Goal: Information Seeking & Learning: Check status

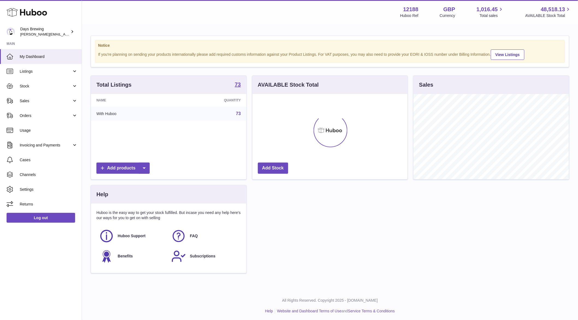
scroll to position [85, 155]
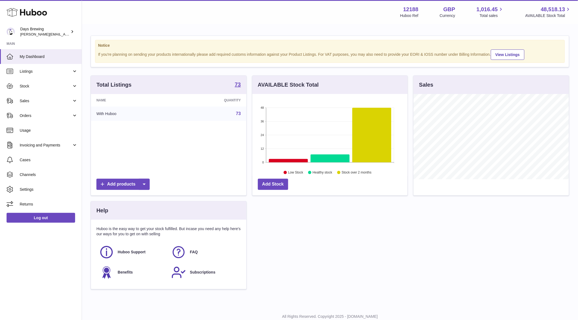
click at [279, 222] on div "Total Listings 73 Name Quantity With Huboo 73 Add products AVAILABLE Stock Tota…" at bounding box center [330, 184] width 484 height 219
click at [52, 103] on span "Sales" at bounding box center [46, 100] width 52 height 5
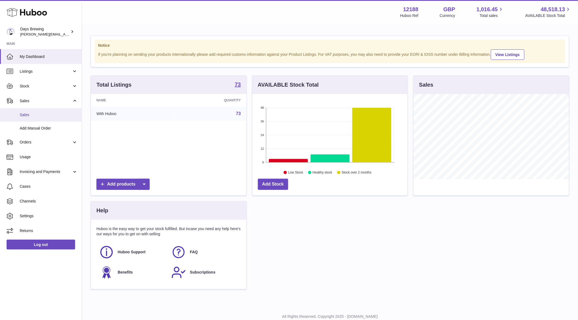
click at [47, 115] on span "Sales" at bounding box center [49, 114] width 58 height 5
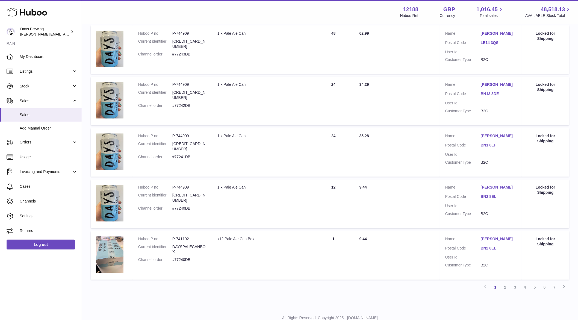
scroll to position [384, 0]
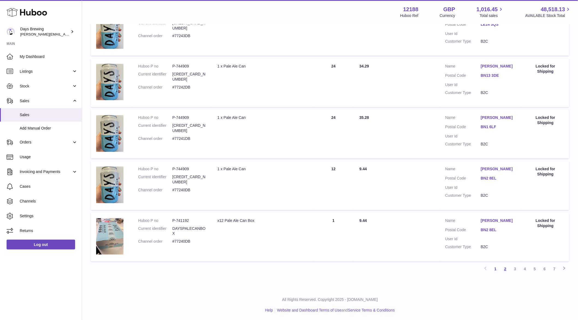
click at [506, 269] on link "2" at bounding box center [505, 269] width 10 height 10
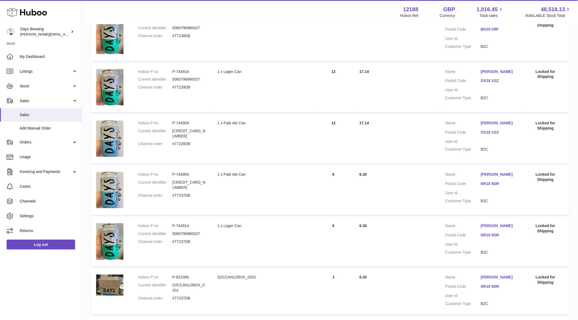
scroll to position [377, 0]
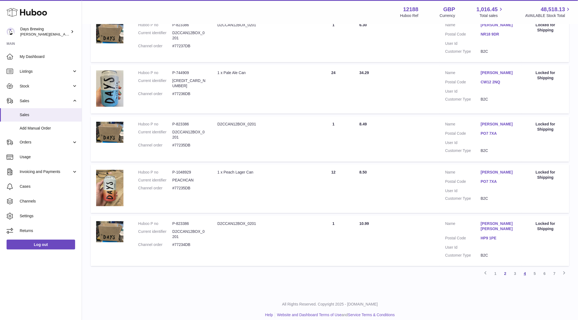
click at [527, 269] on link "4" at bounding box center [525, 274] width 10 height 10
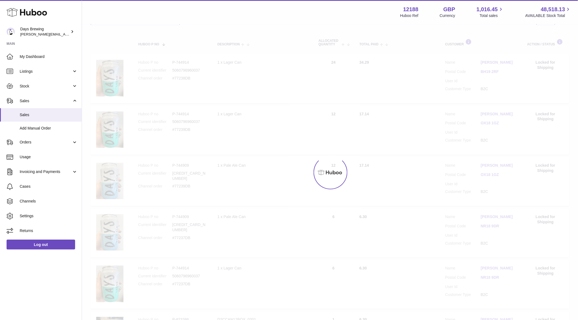
scroll to position [25, 0]
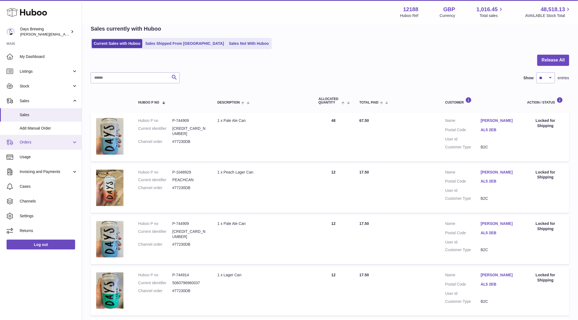
click at [38, 148] on link "Orders" at bounding box center [41, 142] width 82 height 15
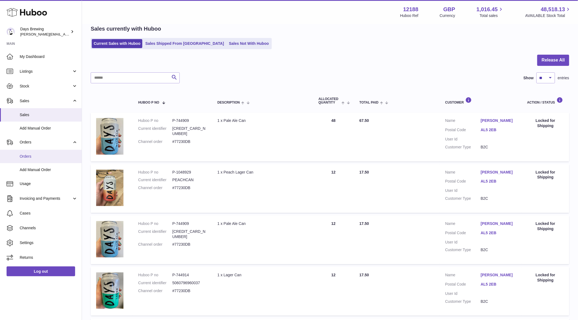
click at [38, 155] on span "Orders" at bounding box center [49, 156] width 58 height 5
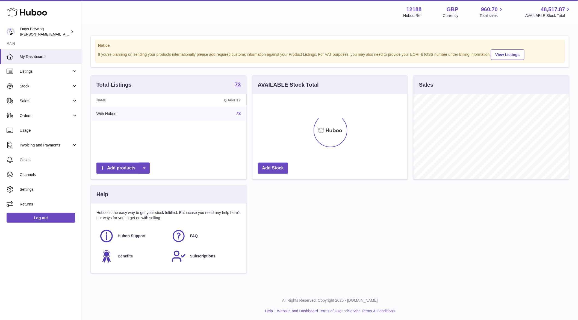
scroll to position [85, 155]
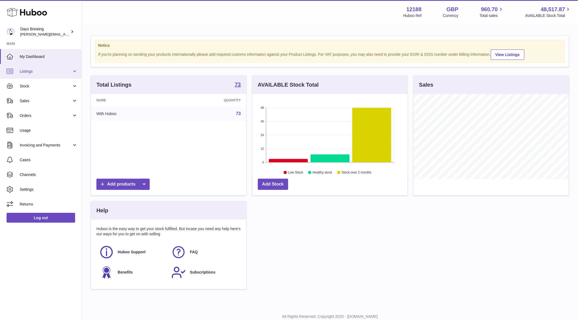
click at [64, 69] on span "Listings" at bounding box center [46, 71] width 52 height 5
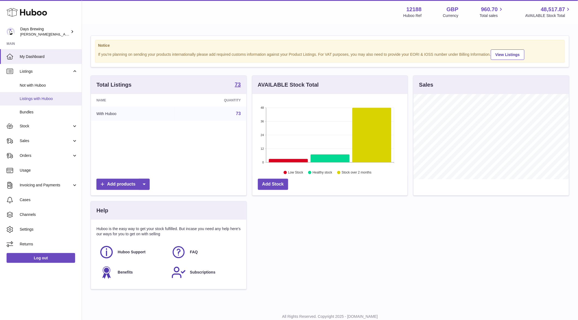
click at [45, 99] on span "Listings with Huboo" at bounding box center [49, 98] width 58 height 5
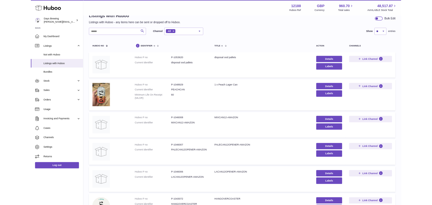
scroll to position [16, 0]
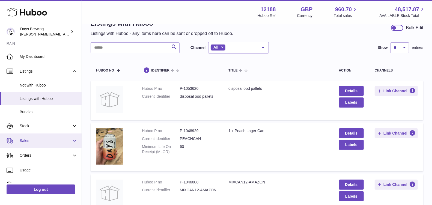
click at [28, 142] on span "Sales" at bounding box center [46, 140] width 52 height 5
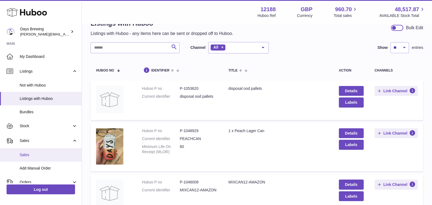
click at [26, 150] on link "Sales" at bounding box center [41, 154] width 82 height 13
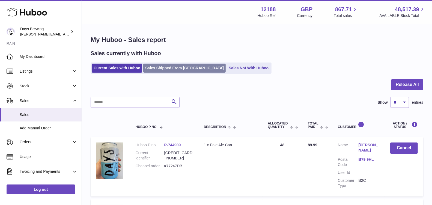
click at [161, 69] on link "Sales Shipped From [GEOGRAPHIC_DATA]" at bounding box center [184, 68] width 82 height 9
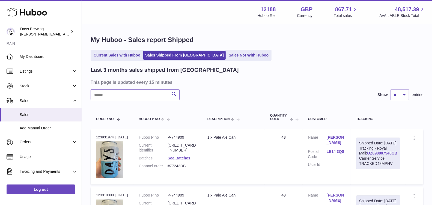
click at [149, 93] on input "text" at bounding box center [135, 94] width 89 height 11
click at [140, 93] on input "text" at bounding box center [135, 94] width 89 height 11
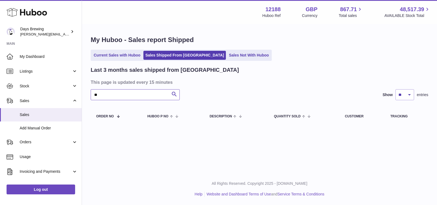
type input "*"
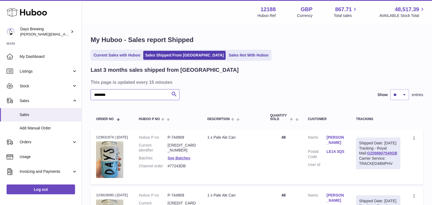
type input "********"
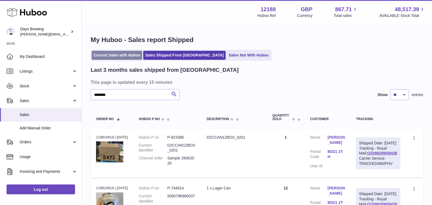
click at [115, 59] on link "Current Sales with Huboo" at bounding box center [117, 55] width 51 height 9
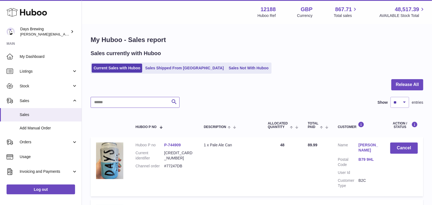
click at [131, 106] on input "text" at bounding box center [135, 102] width 89 height 11
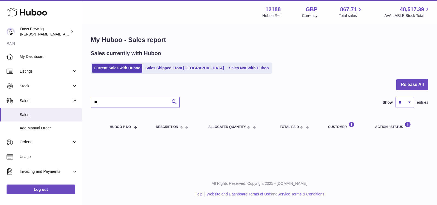
type input "*"
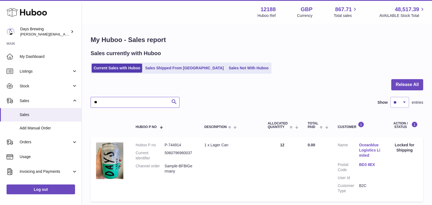
type input "*"
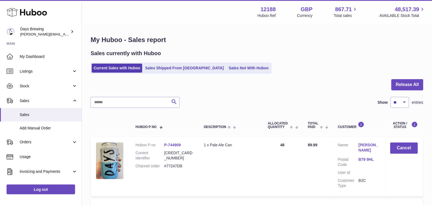
click at [312, 73] on div "Current Sales with Huboo Sales Shipped From [GEOGRAPHIC_DATA] Sales Not With Hu…" at bounding box center [257, 68] width 333 height 11
